Goal: Information Seeking & Learning: Learn about a topic

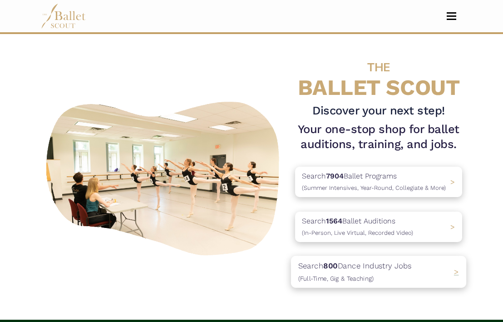
click at [370, 268] on p "Search 800 Dance Industry Jobs (Full-Time, Gig & Teaching)" at bounding box center [355, 271] width 114 height 25
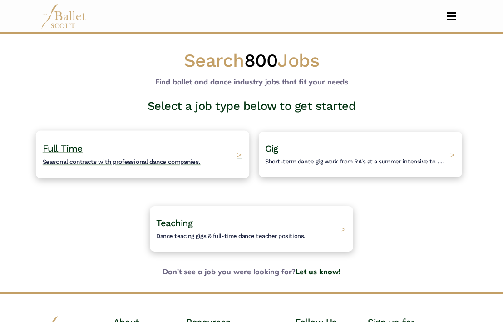
click at [171, 156] on h4 "Full Time Seasonal contracts with professional dance companies." at bounding box center [122, 154] width 158 height 25
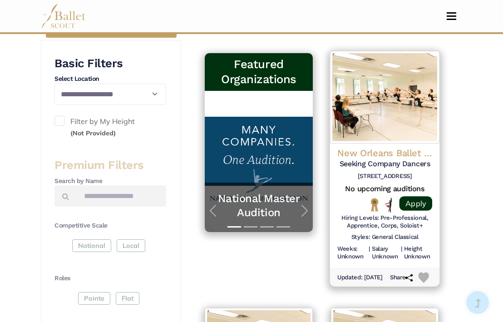
scroll to position [194, 0]
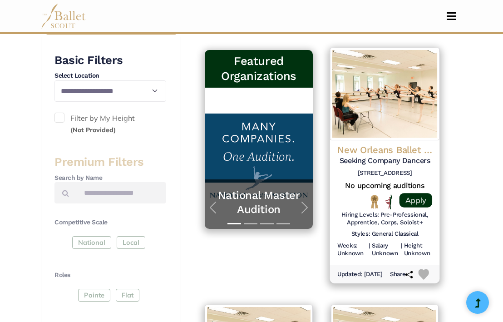
click at [383, 156] on div "New Orleans Ballet Theatre (NOBT) Seeking Company Dancers 920 Terpsichore St, N…" at bounding box center [384, 162] width 95 height 37
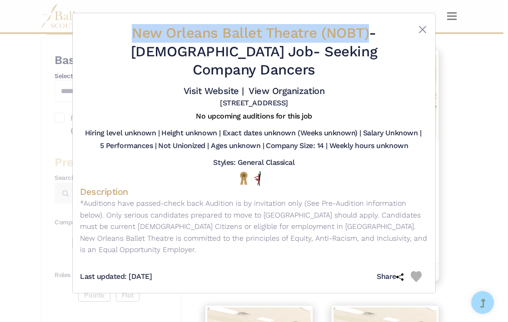
drag, startPoint x: 115, startPoint y: 34, endPoint x: 352, endPoint y: 34, distance: 237.0
click at [352, 34] on h2 "New Orleans Ballet Theatre (NOBT) - Full Time Job - Seeking Company Dancers" at bounding box center [254, 51] width 290 height 55
copy span "New Orleans Ballet Theatre (NOBT)"
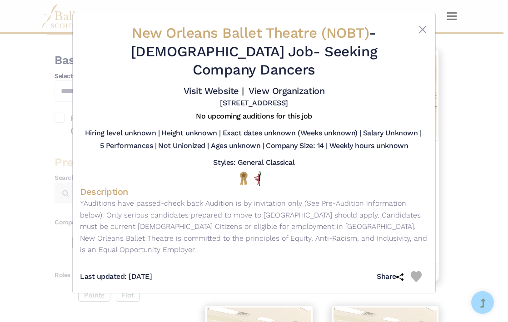
click at [503, 94] on div "New Orleans Ballet Theatre (NOBT) - Full Time Job - Seeking Company Dancers Vis…" at bounding box center [254, 161] width 508 height 322
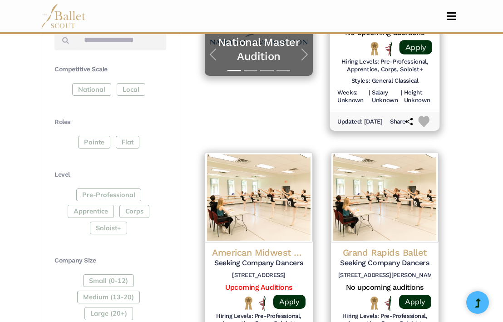
scroll to position [352, 0]
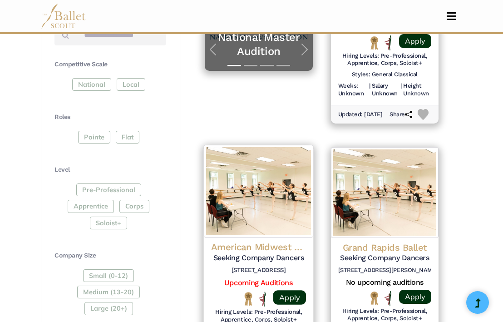
click at [271, 241] on h4 "American Midwest Ballet" at bounding box center [258, 247] width 95 height 12
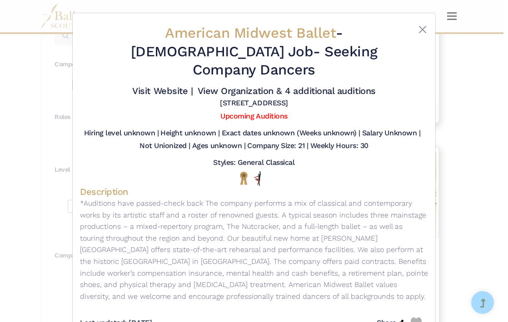
click at [444, 124] on div "American Midwest Ballet - Full Time Job - Seeking Company Dancers Visit Website…" at bounding box center [254, 161] width 508 height 322
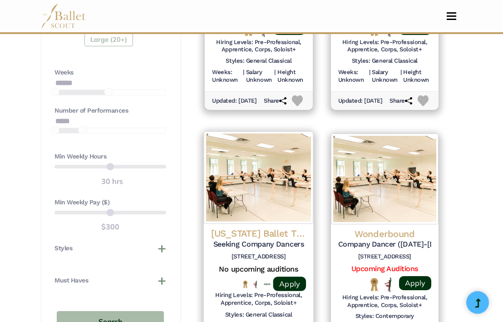
scroll to position [626, 0]
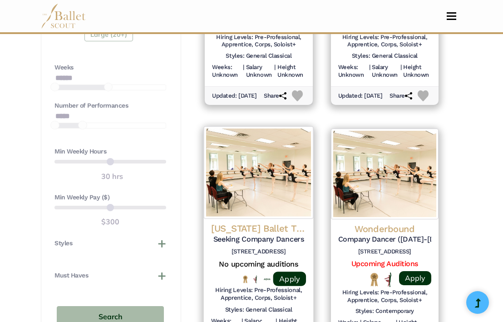
click at [256, 227] on h4 "Texas Ballet Theater (TBT)" at bounding box center [258, 228] width 95 height 12
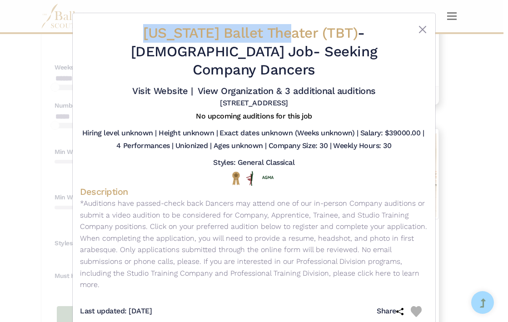
drag, startPoint x: 104, startPoint y: 35, endPoint x: 252, endPoint y: 33, distance: 148.9
click at [252, 33] on div "Texas Ballet Theater (TBT) - Full Time Job - Seeking Company Dancers Visit Webs…" at bounding box center [254, 65] width 348 height 91
copy div "Texas Ballet Theater"
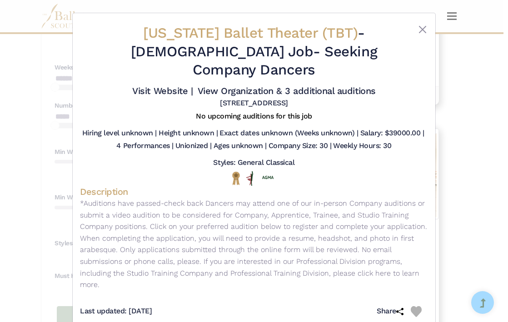
click at [463, 80] on div "Texas Ballet Theater (TBT) - Full Time Job - Seeking Company Dancers Visit Webs…" at bounding box center [254, 161] width 508 height 322
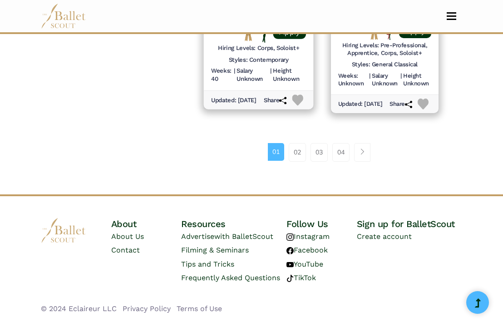
scroll to position [1397, 0]
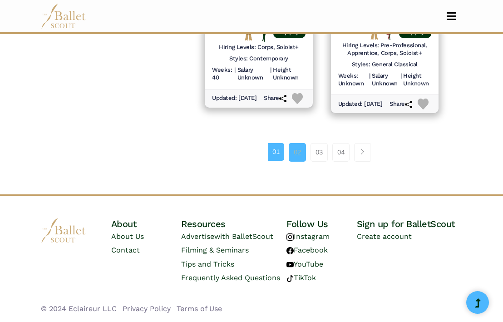
click at [293, 152] on link "02" at bounding box center [297, 152] width 17 height 18
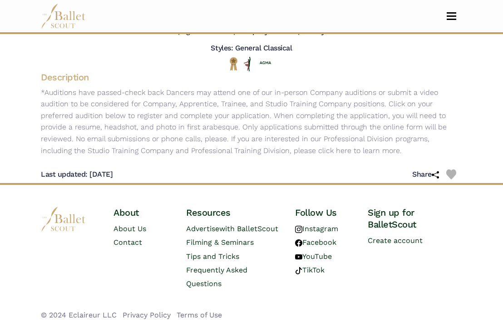
scroll to position [133, 0]
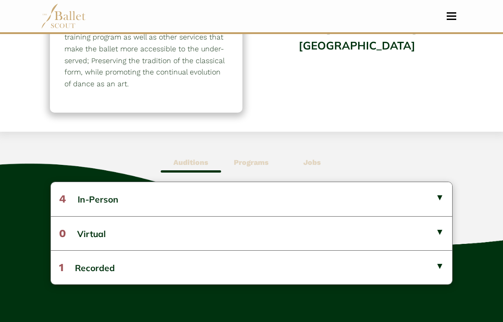
scroll to position [178, 0]
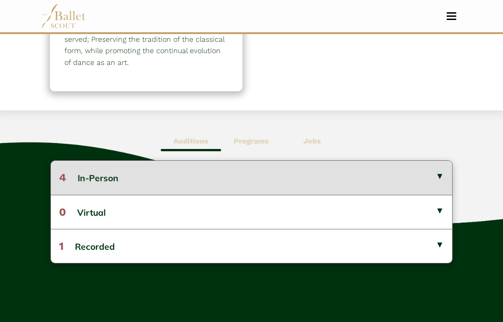
click at [105, 163] on button "4 In-Person" at bounding box center [251, 178] width 401 height 34
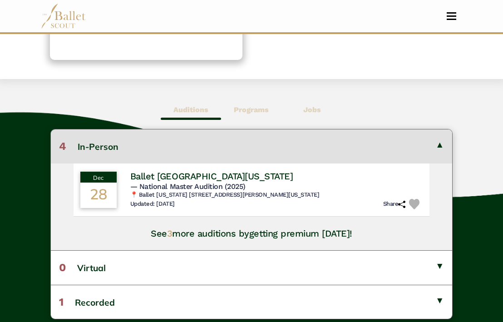
scroll to position [218, 0]
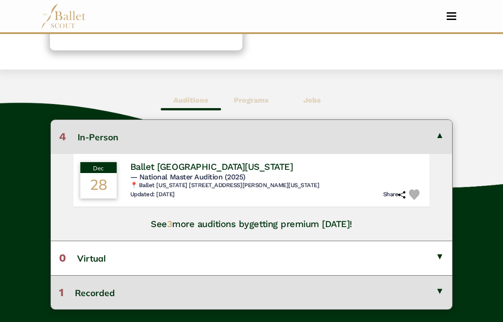
click at [135, 277] on button "1 Recorded" at bounding box center [251, 292] width 401 height 34
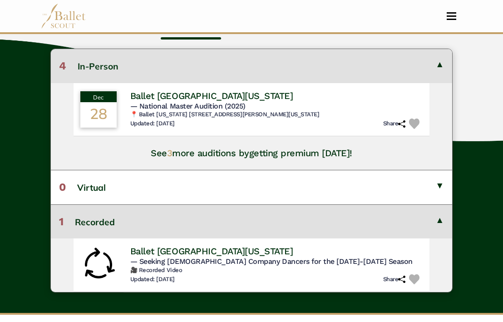
scroll to position [301, 0]
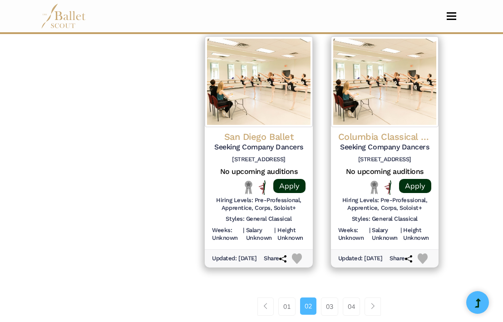
scroll to position [1236, 0]
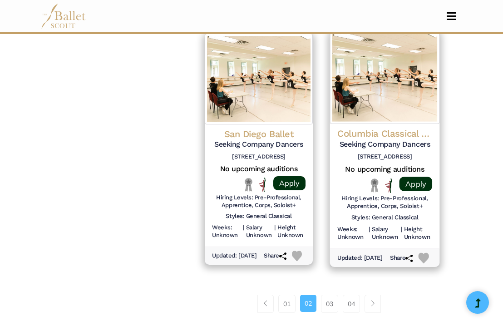
click at [396, 140] on h4 "Columbia Classical Ballet" at bounding box center [384, 134] width 95 height 12
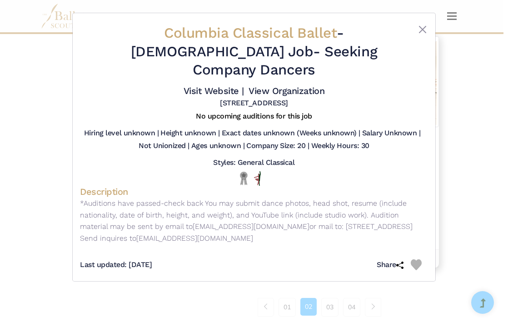
click at [471, 131] on div "Columbia Classical Ballet - [DEMOGRAPHIC_DATA] Job - Seeking Company Dancers Vi…" at bounding box center [254, 161] width 508 height 322
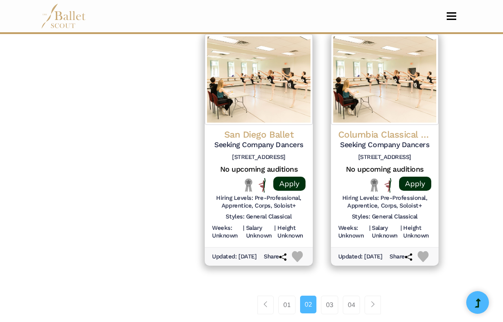
scroll to position [1250, 0]
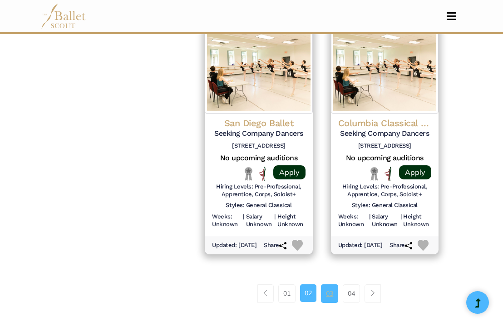
click at [326, 302] on link "03" at bounding box center [329, 293] width 17 height 18
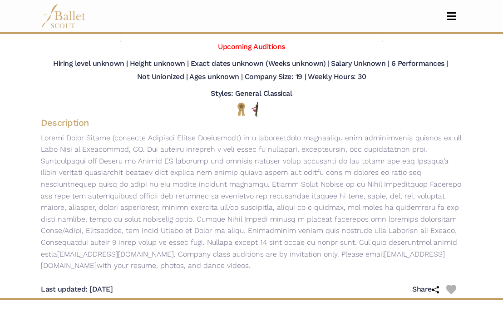
scroll to position [179, 0]
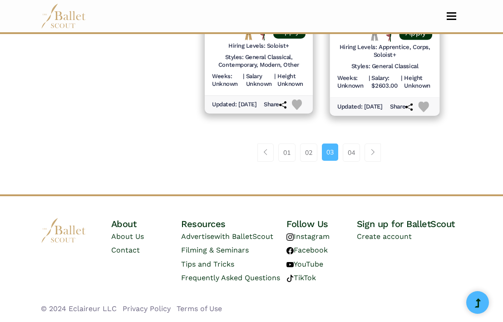
scroll to position [1417, 0]
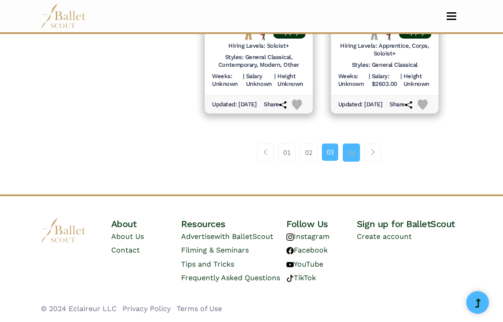
click at [348, 151] on link "04" at bounding box center [351, 152] width 17 height 18
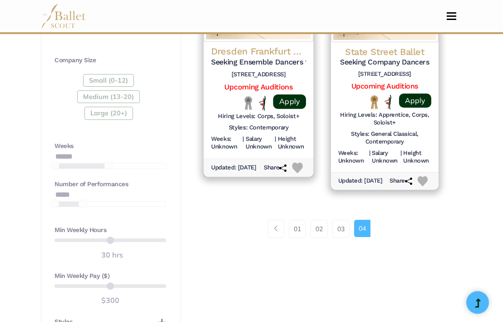
scroll to position [555, 0]
